Goal: Navigation & Orientation: Find specific page/section

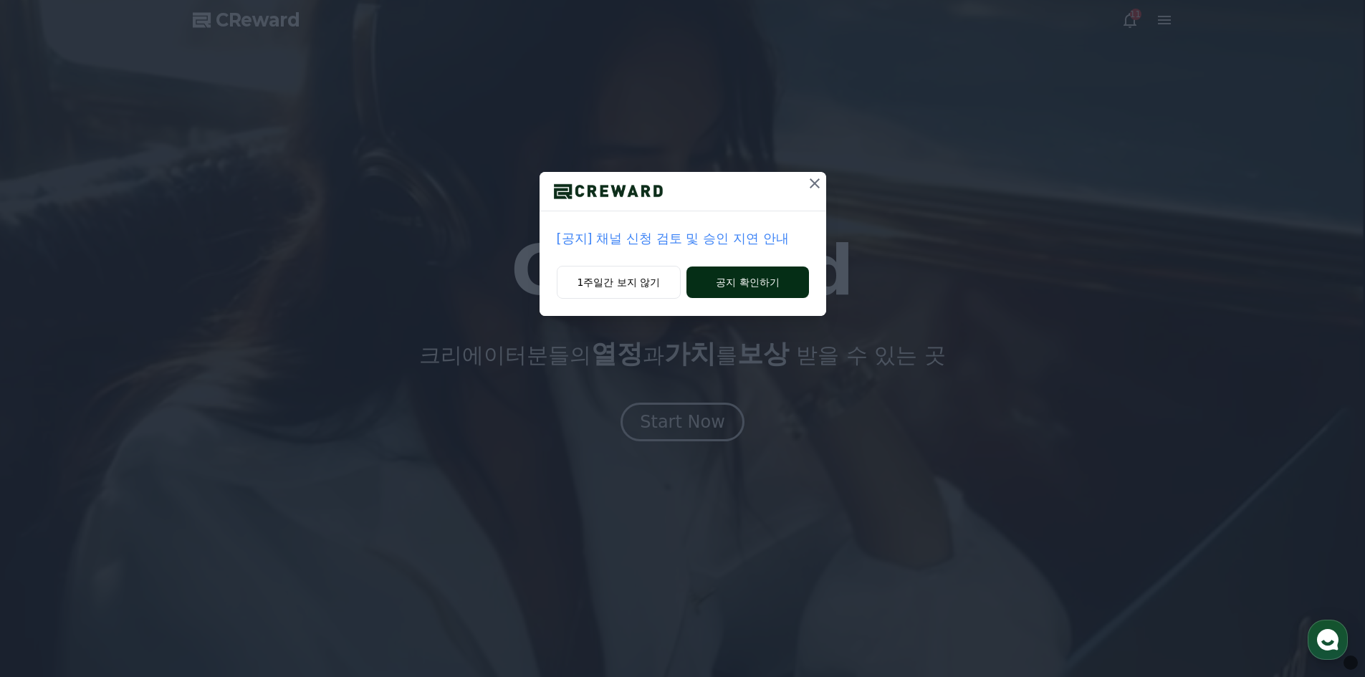
click at [736, 287] on button "공지 확인하기" at bounding box center [747, 283] width 122 height 32
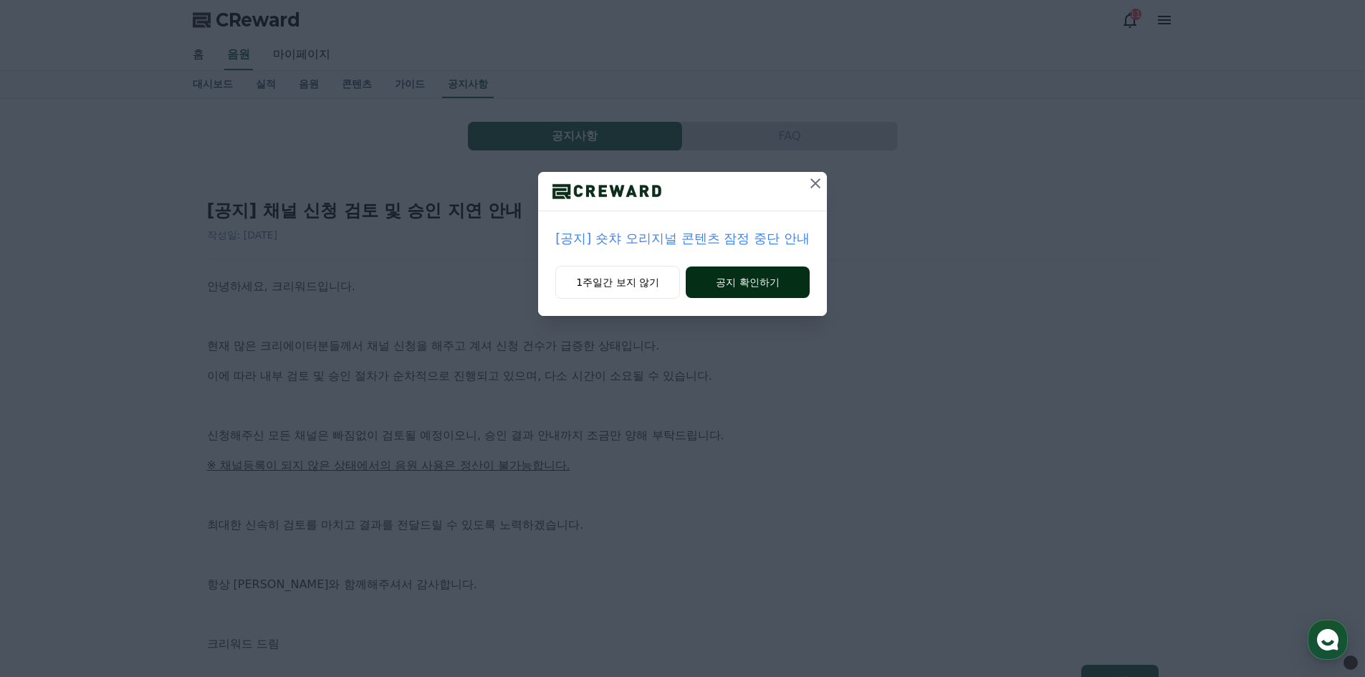
click at [728, 284] on button "공지 확인하기" at bounding box center [748, 283] width 124 height 32
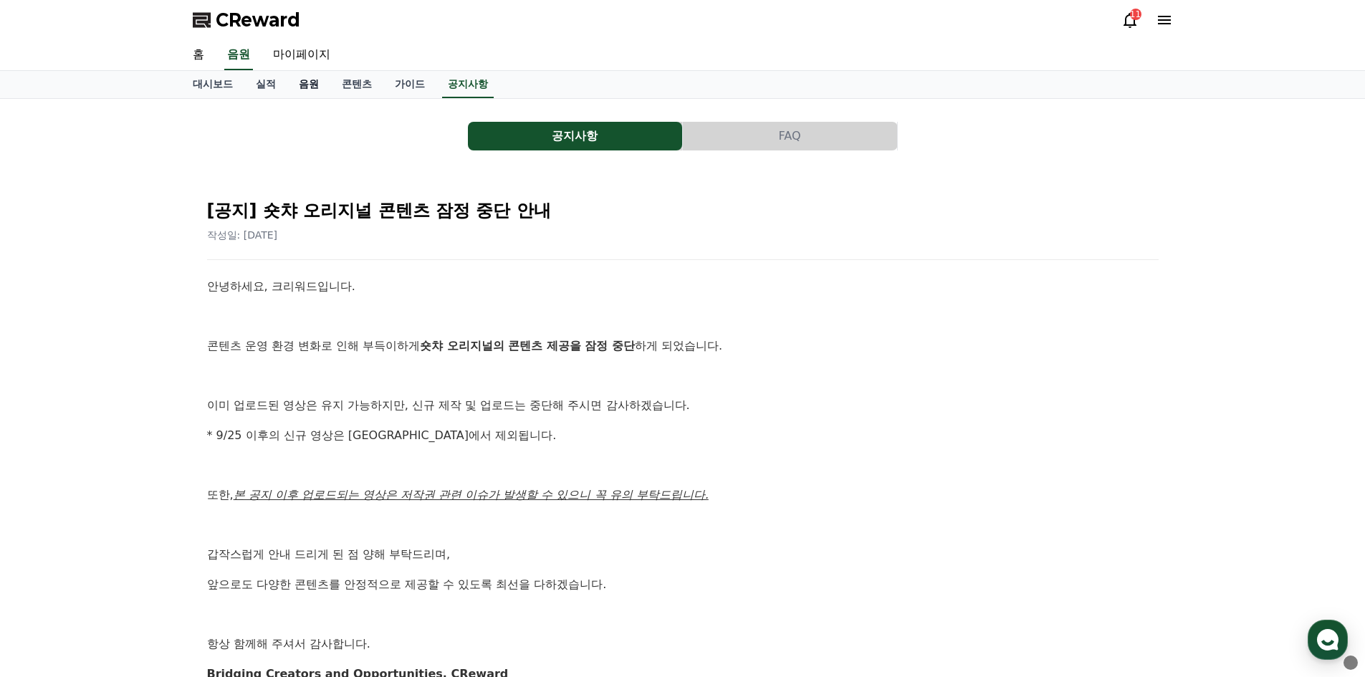
click at [310, 84] on link "음원" at bounding box center [308, 84] width 43 height 27
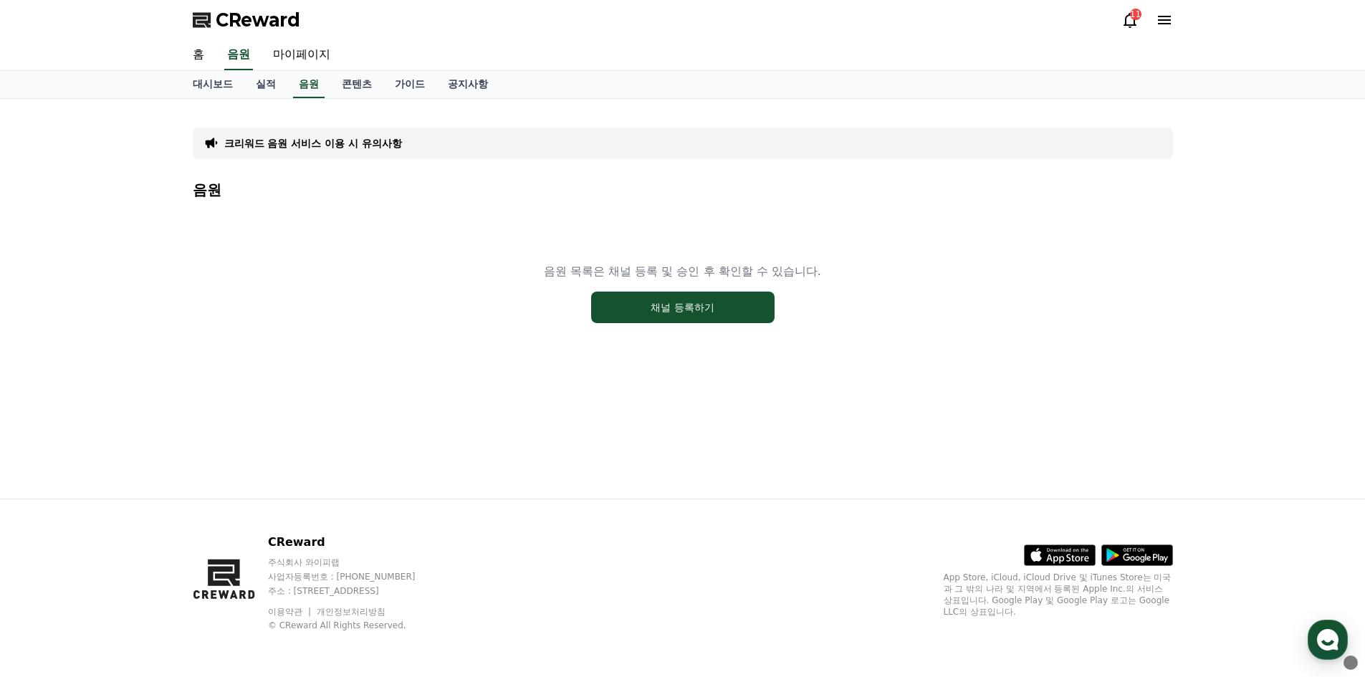
click at [1123, 11] on div "11" at bounding box center [1147, 20] width 52 height 23
click at [1128, 15] on icon at bounding box center [1129, 20] width 13 height 15
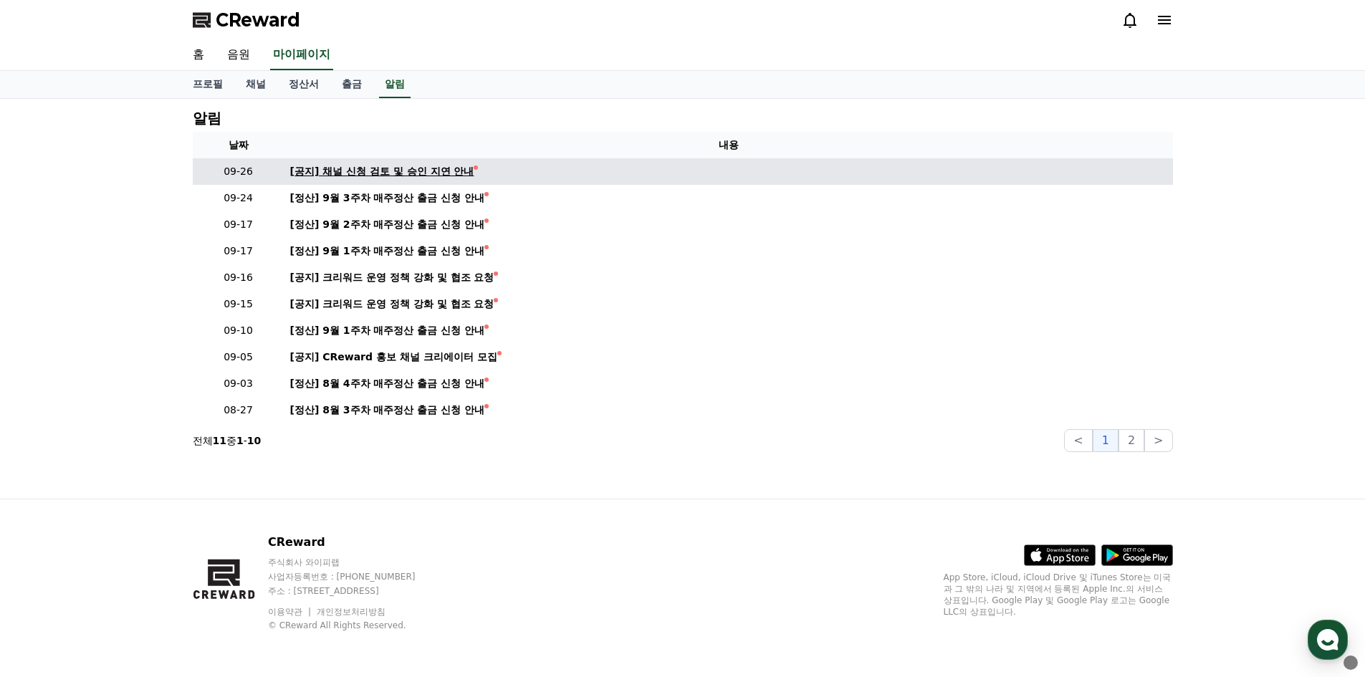
click at [423, 174] on div "[공지] 채널 신청 검토 및 승인 지연 안내" at bounding box center [382, 171] width 184 height 15
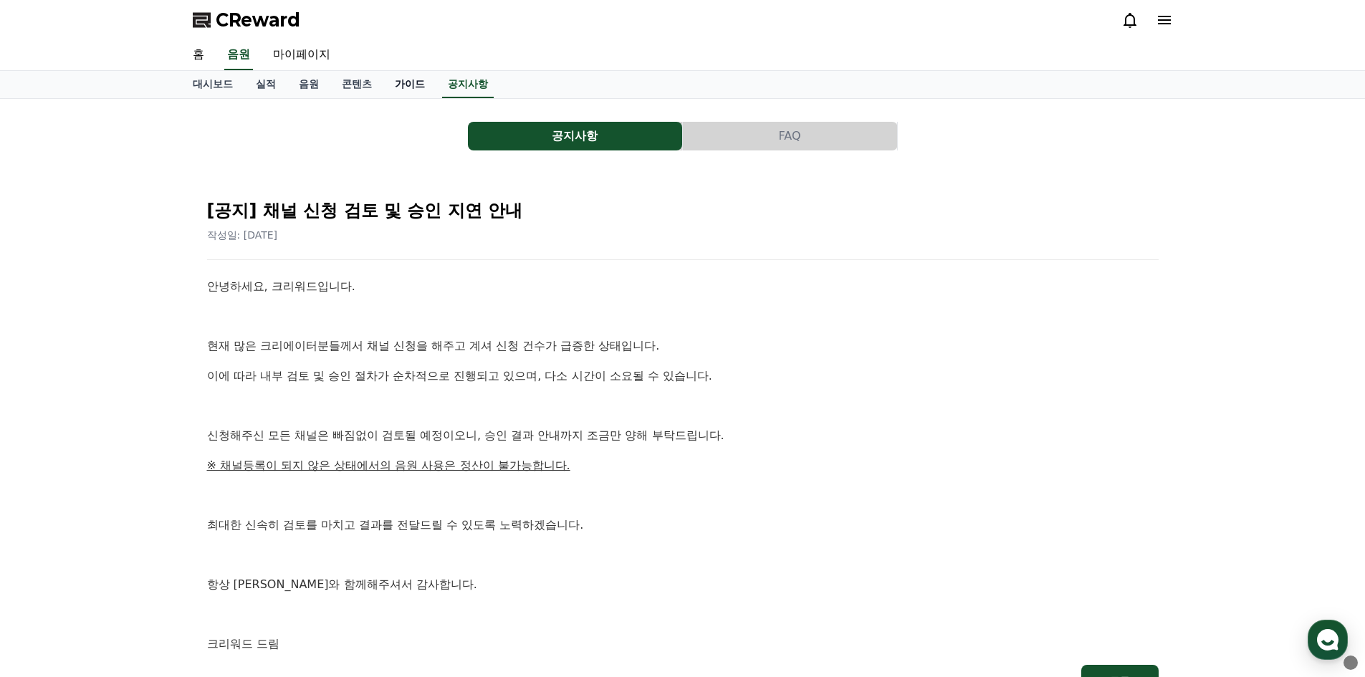
click at [401, 81] on link "가이드" at bounding box center [409, 84] width 53 height 27
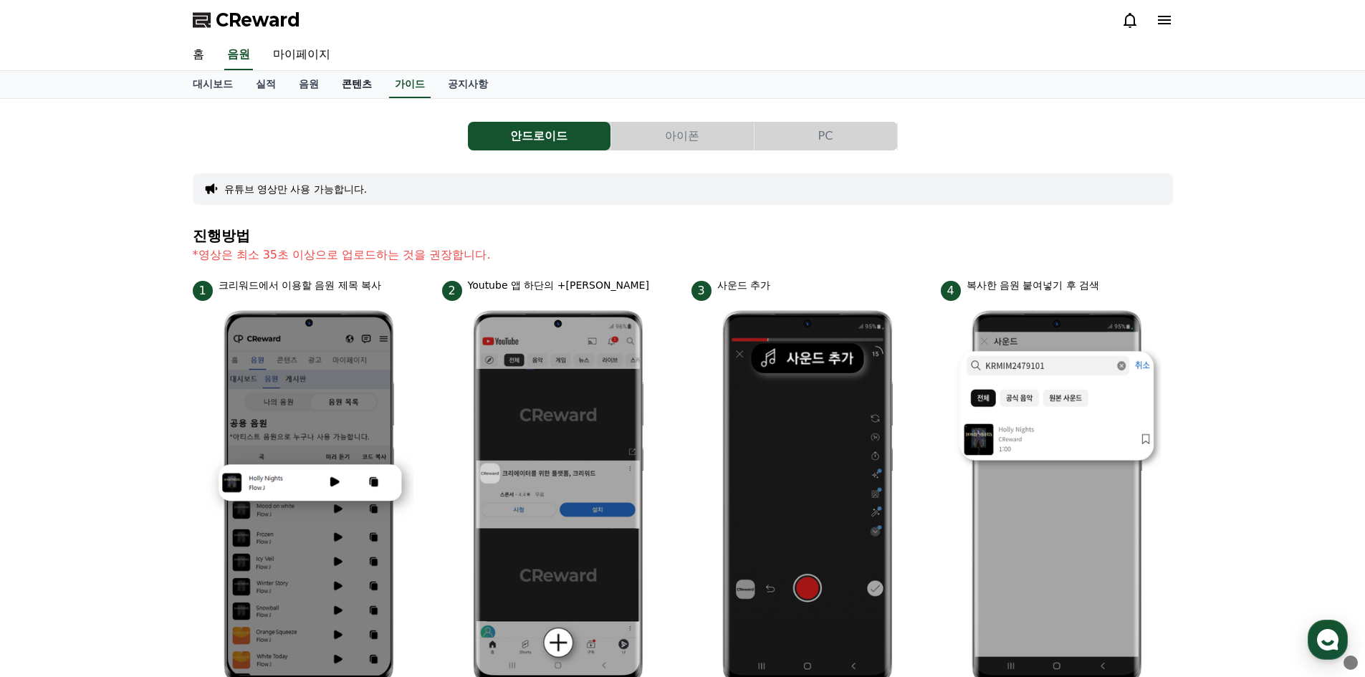
click at [341, 80] on link "콘텐츠" at bounding box center [356, 84] width 53 height 27
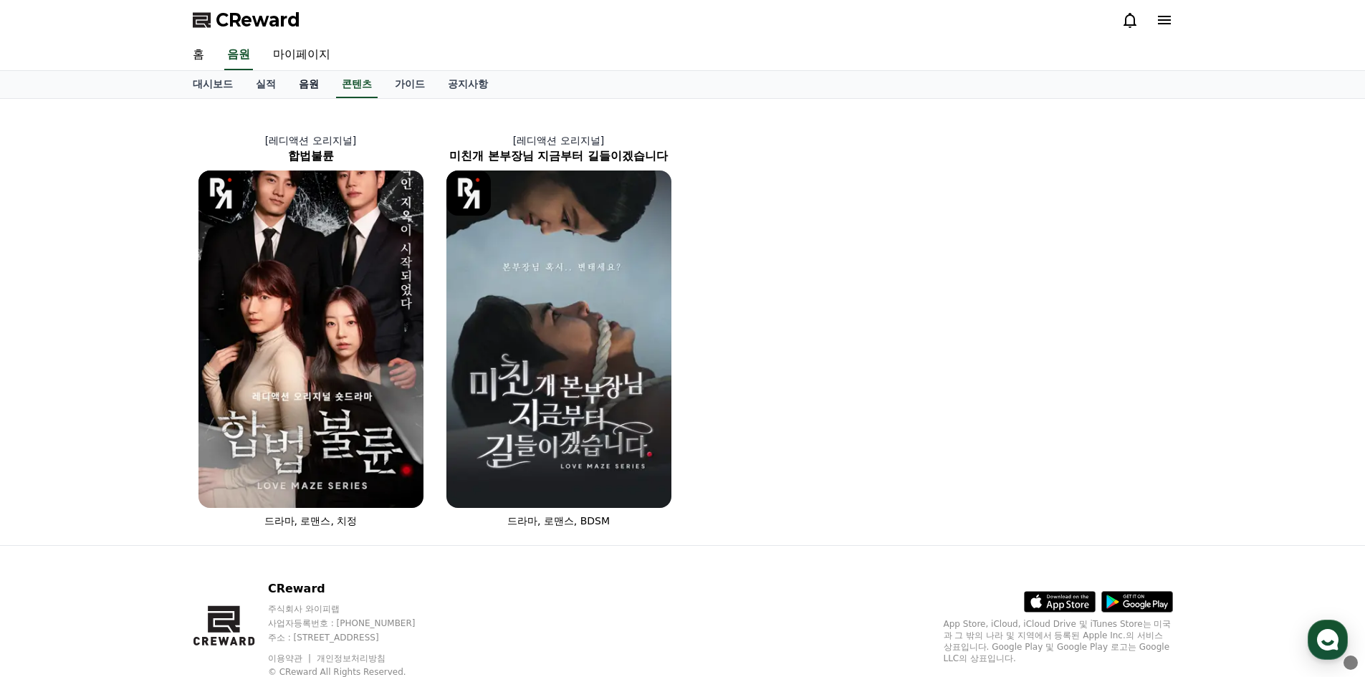
click at [306, 84] on link "음원" at bounding box center [308, 84] width 43 height 27
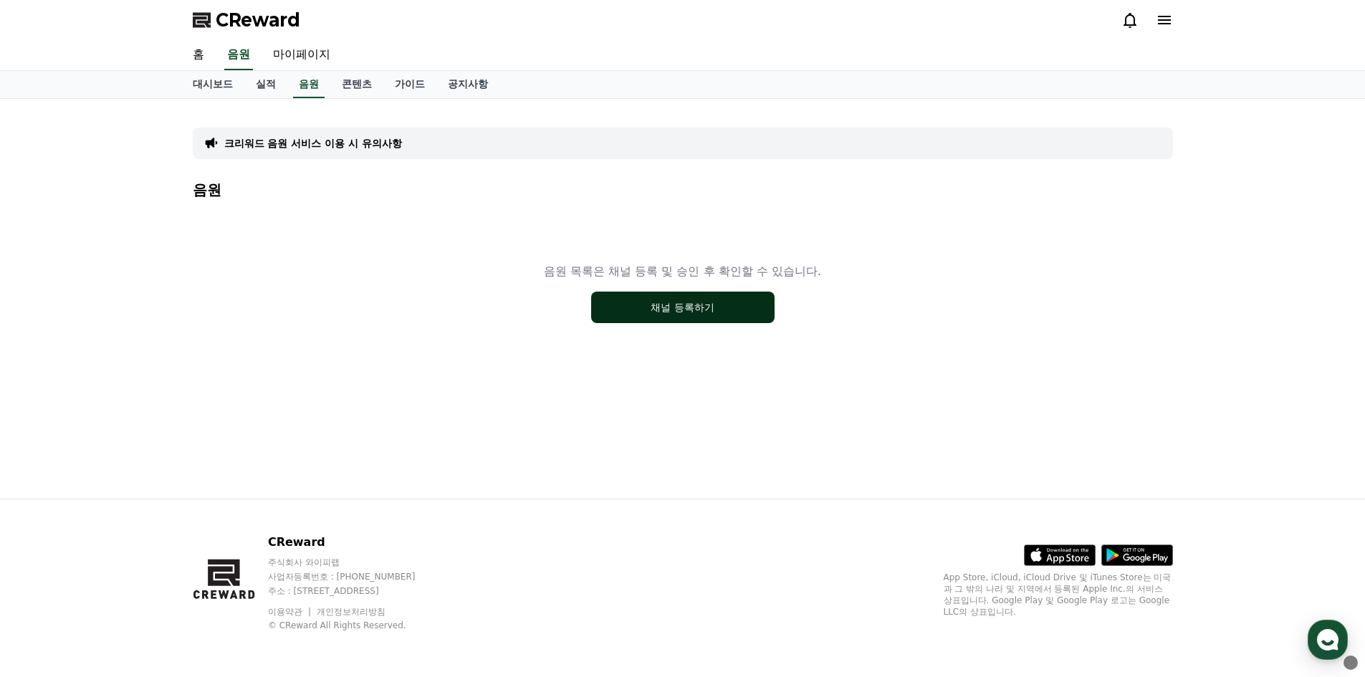
click at [653, 302] on button "채널 등록하기" at bounding box center [682, 308] width 183 height 32
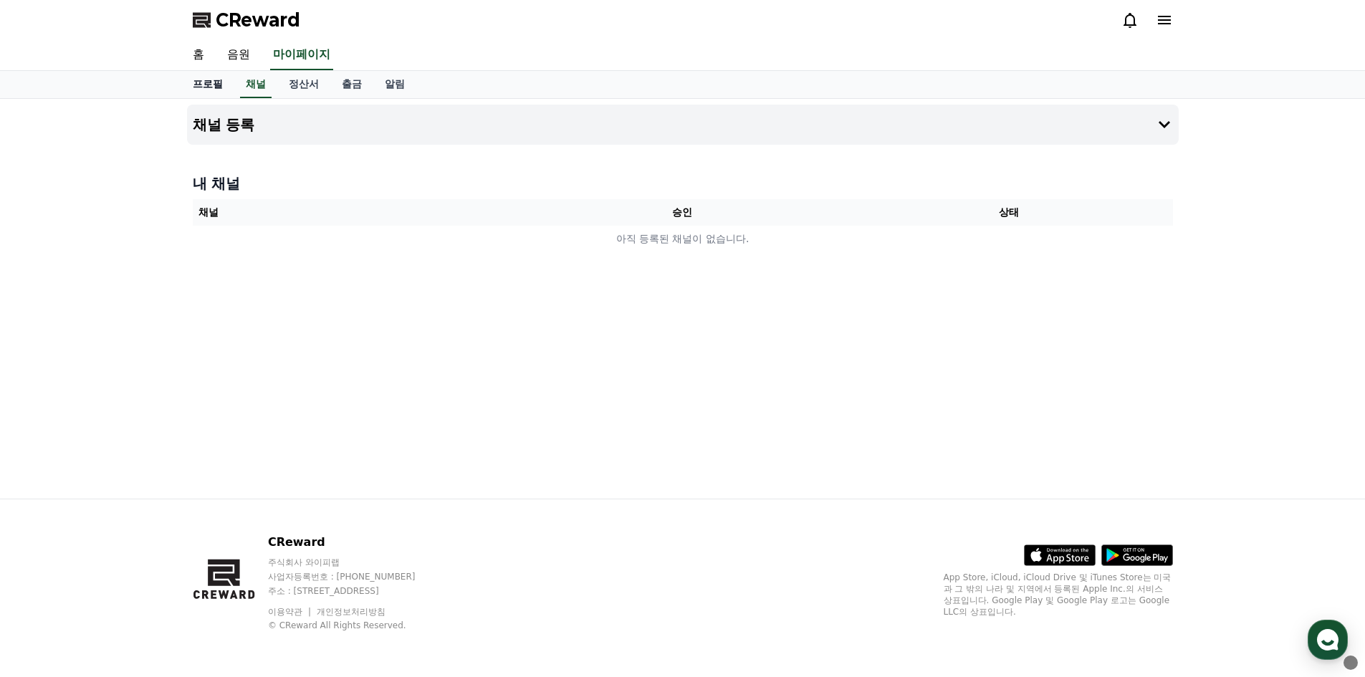
click at [223, 82] on link "프로필" at bounding box center [207, 84] width 53 height 27
select select "**********"
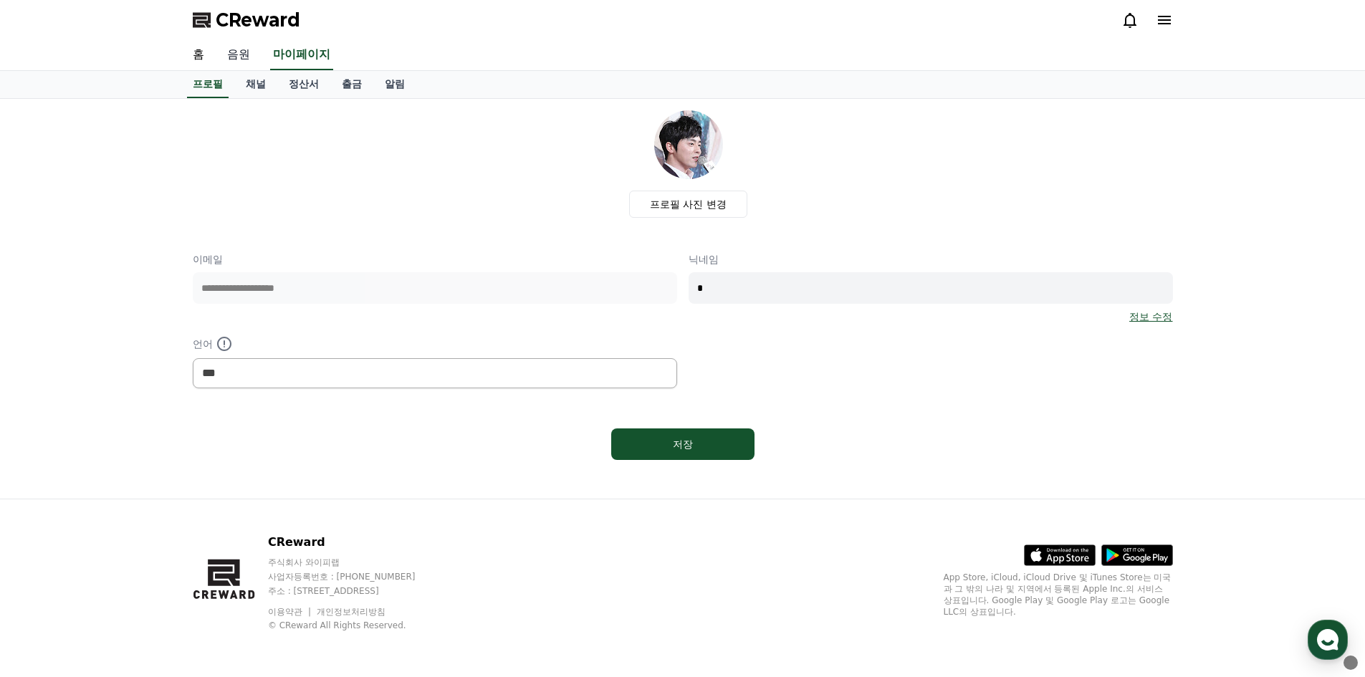
click at [229, 52] on link "음원" at bounding box center [239, 55] width 46 height 30
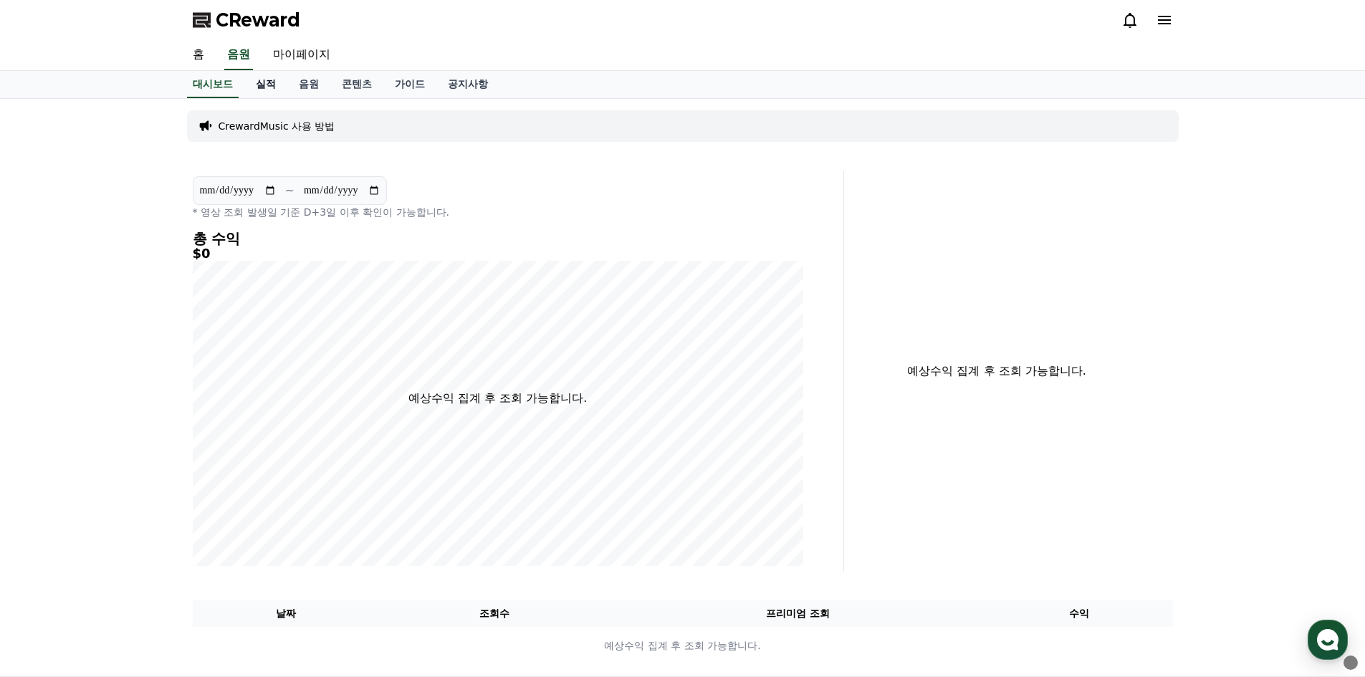
click at [258, 80] on link "실적" at bounding box center [265, 84] width 43 height 27
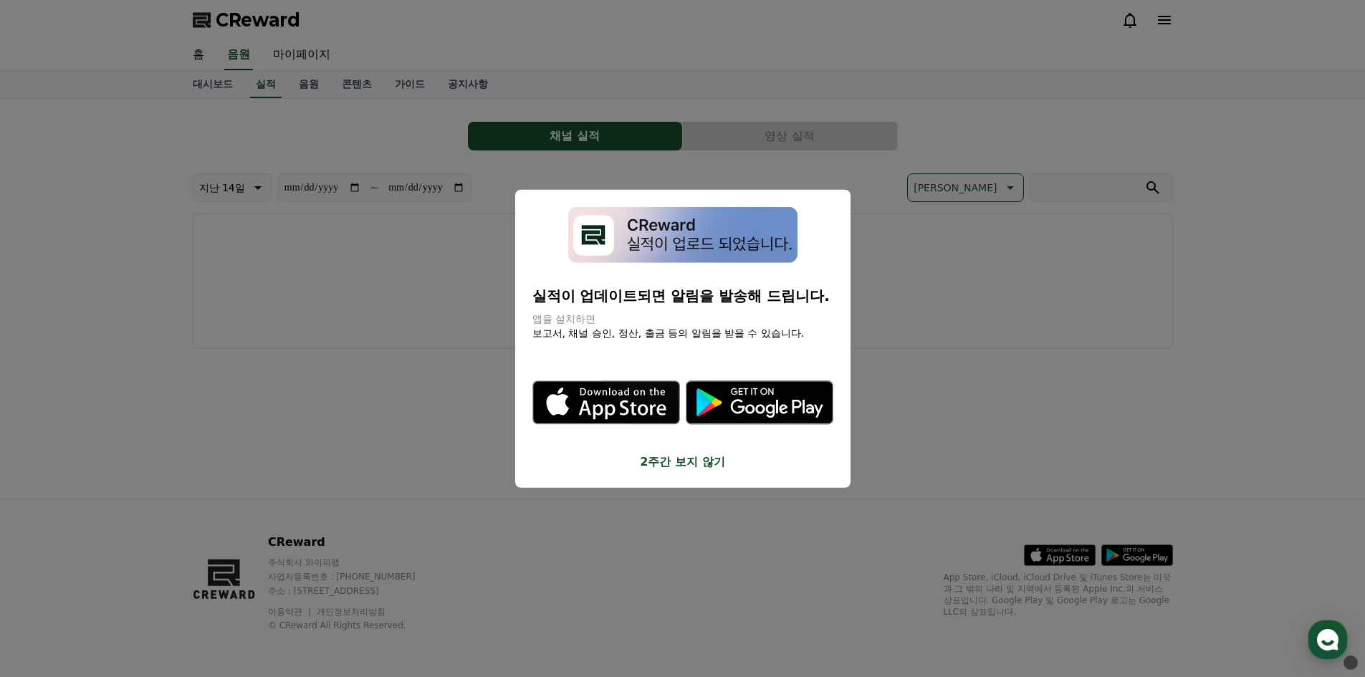
click at [692, 464] on button "2주간 보지 않기" at bounding box center [682, 461] width 301 height 17
